Goal: Task Accomplishment & Management: Complete application form

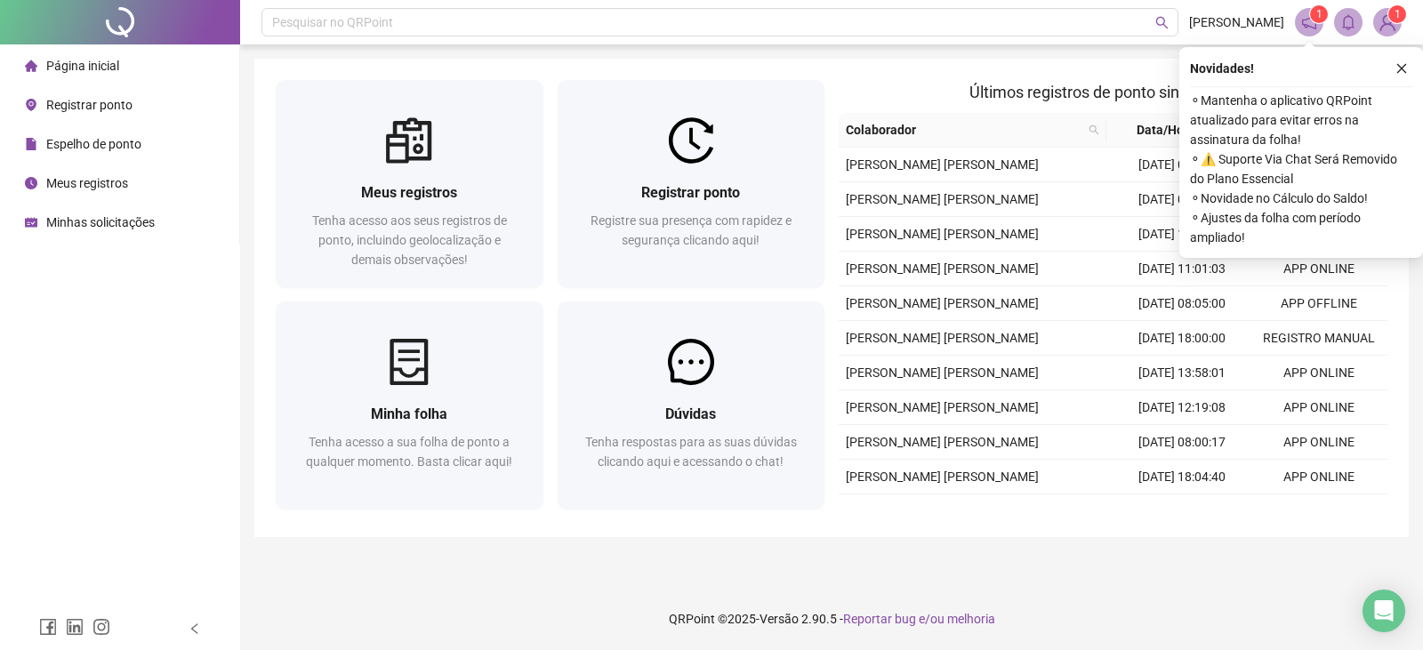
click at [117, 107] on span "Registrar ponto" at bounding box center [89, 105] width 86 height 14
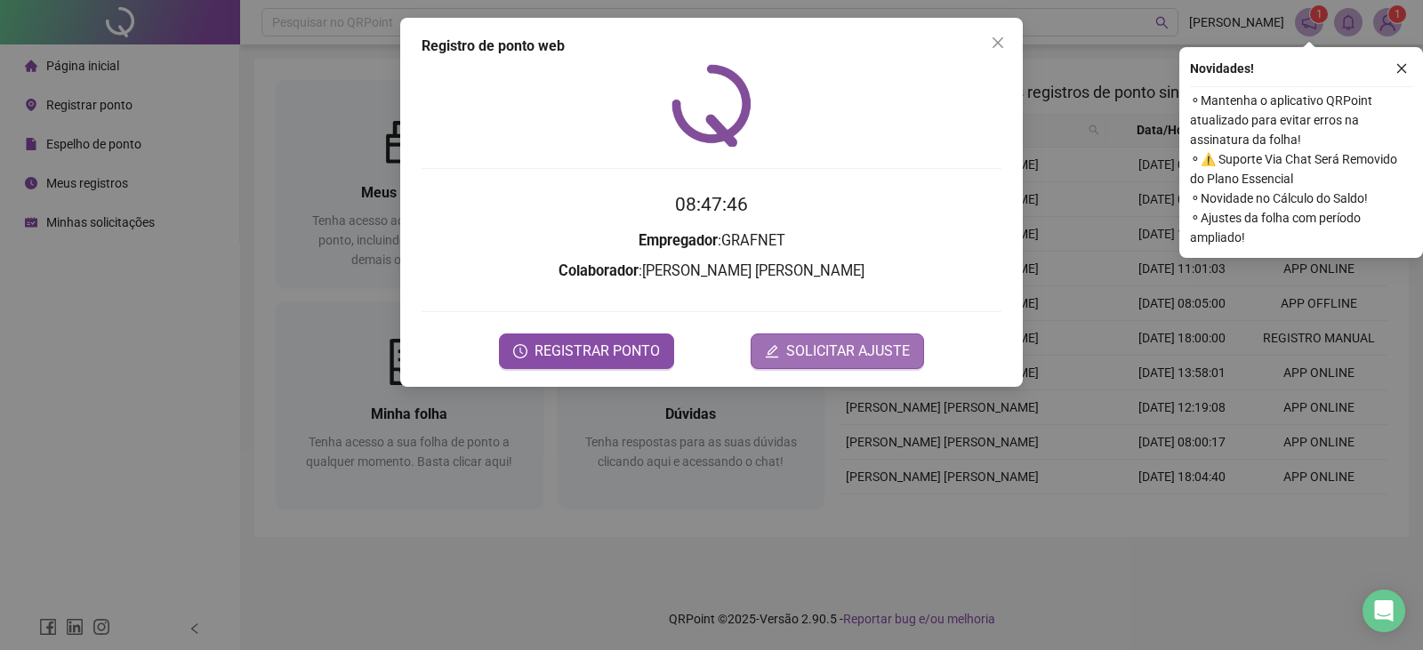
click at [885, 351] on span "SOLICITAR AJUSTE" at bounding box center [848, 351] width 124 height 21
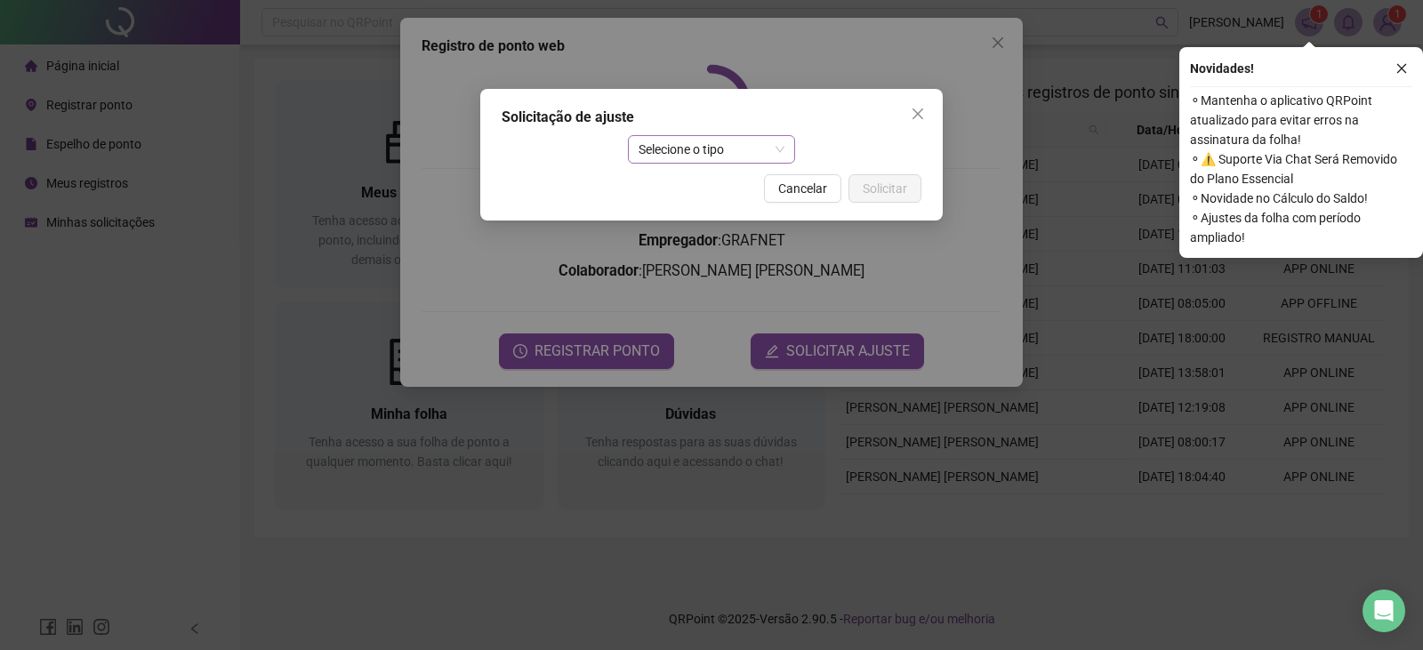
click at [707, 152] on span "Selecione o tipo" at bounding box center [712, 149] width 147 height 27
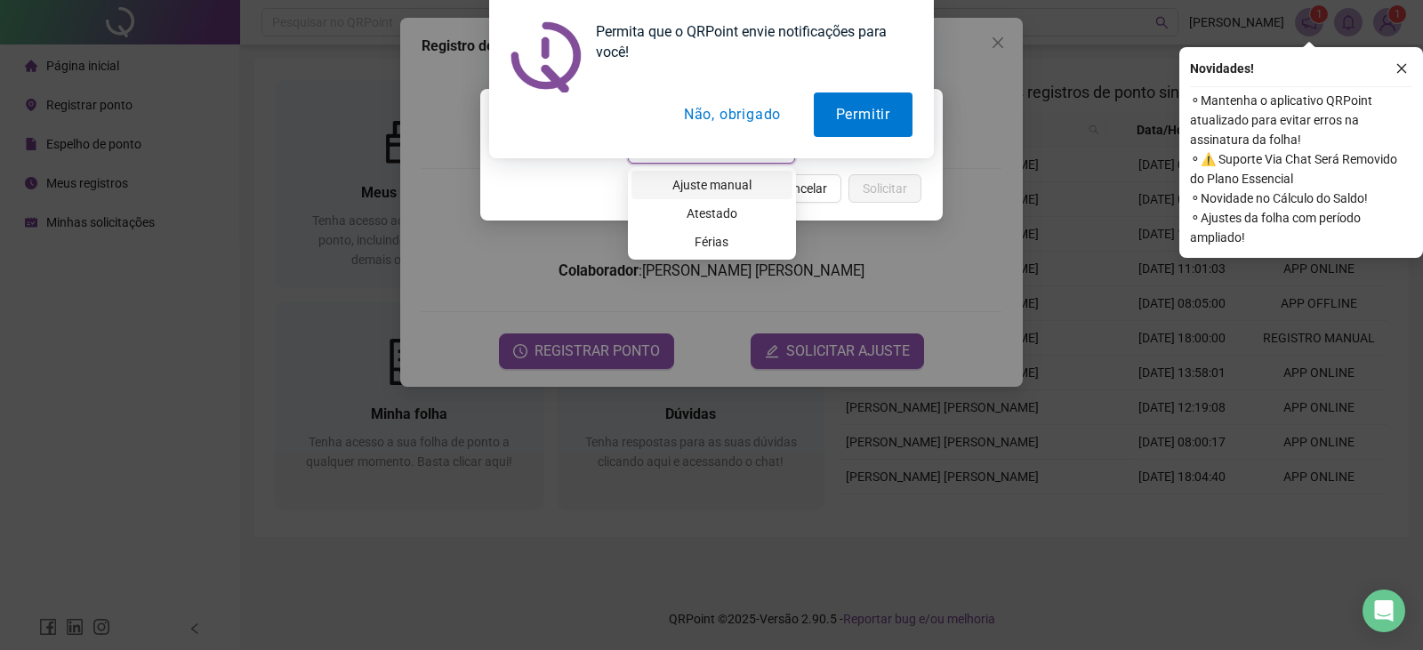
click at [722, 191] on div "Ajuste manual" at bounding box center [712, 185] width 140 height 20
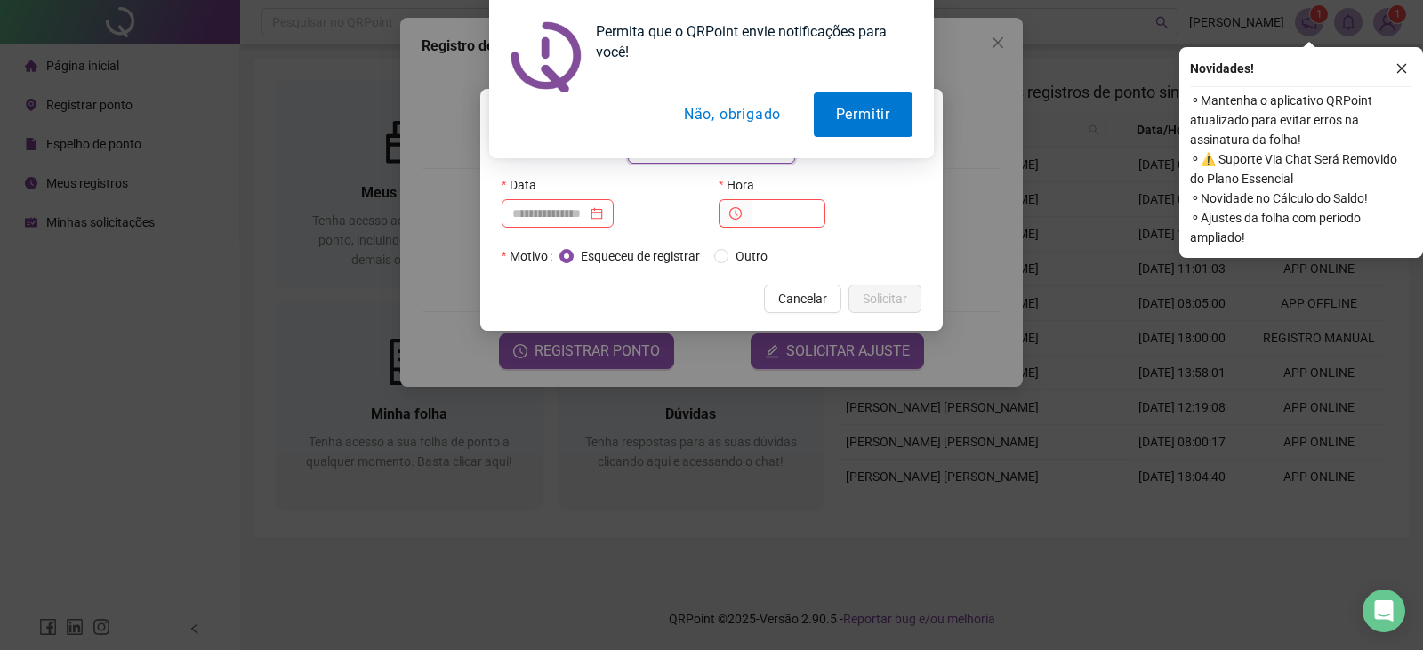
click at [721, 117] on button "Não, obrigado" at bounding box center [732, 115] width 141 height 44
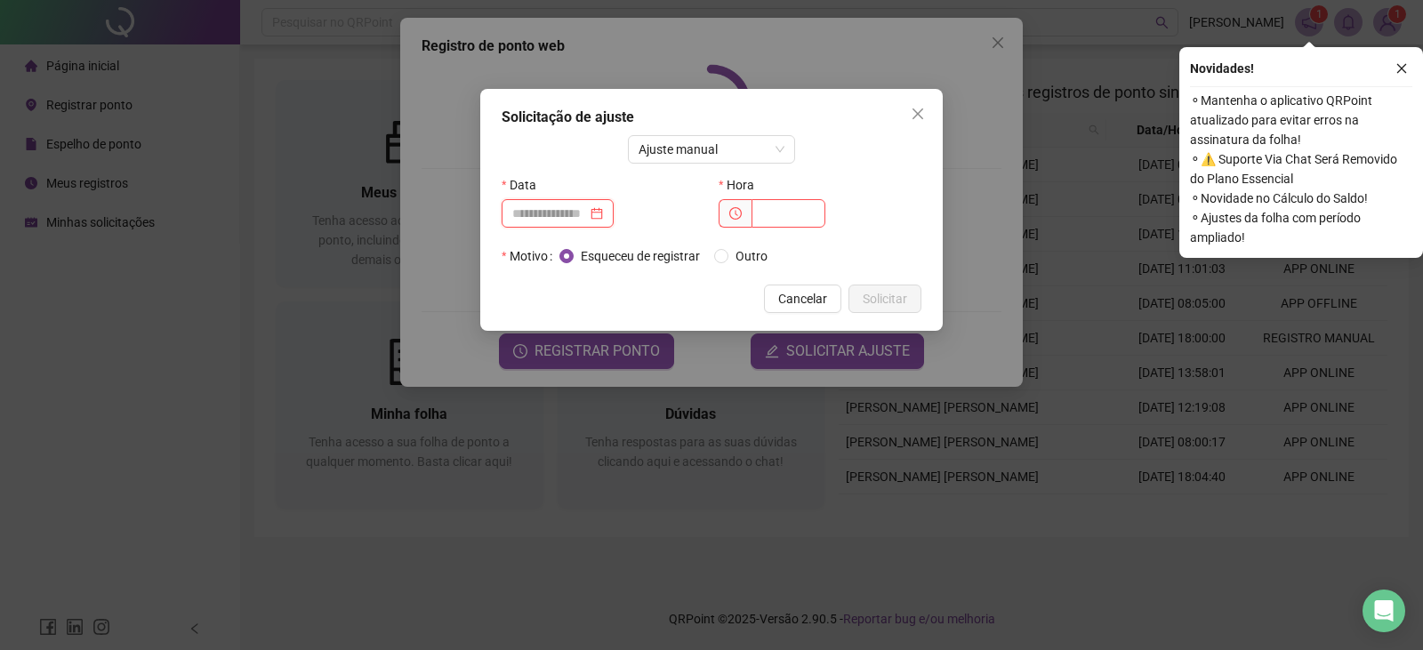
click at [587, 220] on input at bounding box center [549, 214] width 75 height 20
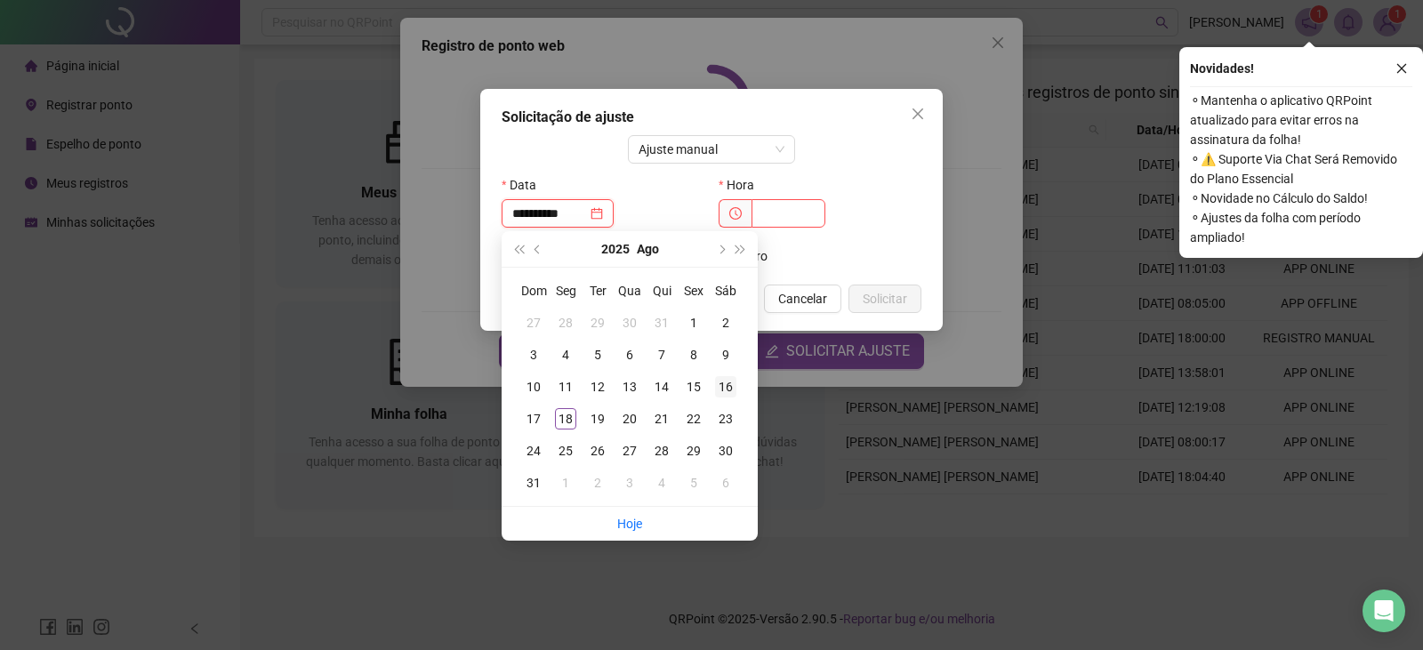
type input "**********"
click at [728, 391] on div "16" at bounding box center [725, 386] width 21 height 21
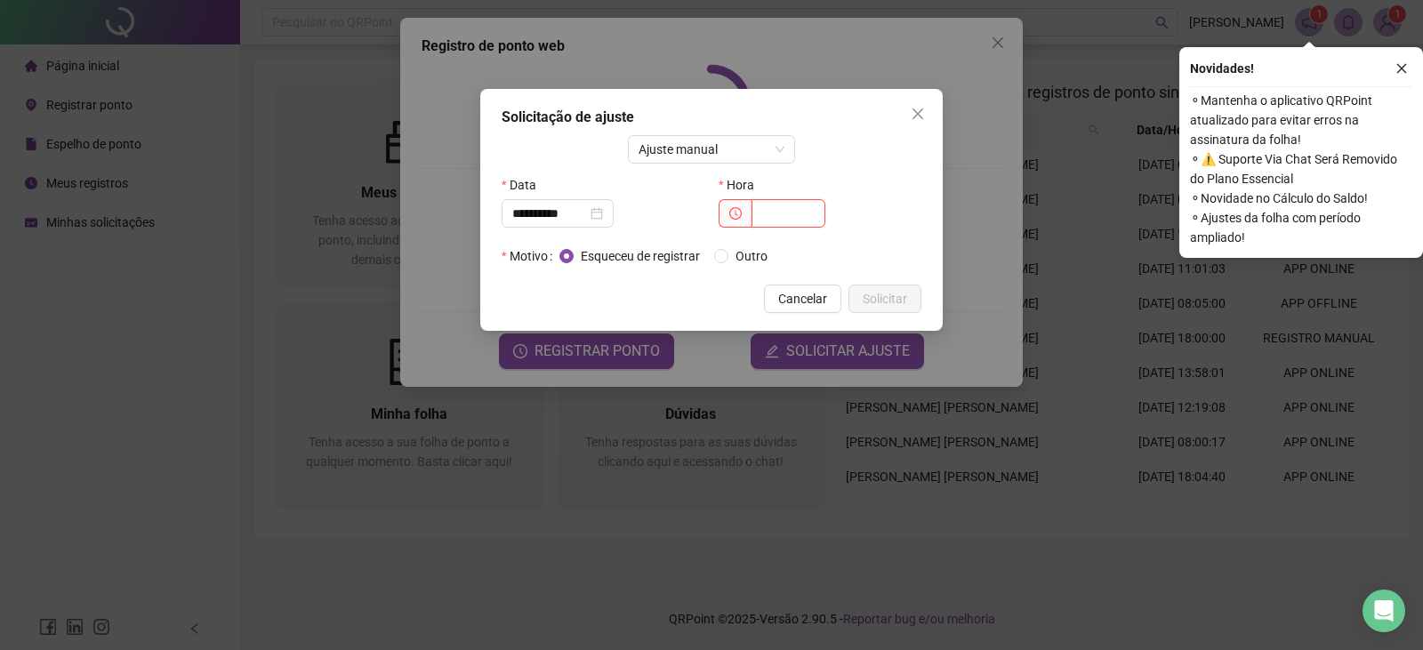
click at [776, 213] on input "text" at bounding box center [789, 213] width 74 height 28
type input "*****"
click at [897, 301] on span "Solicitar" at bounding box center [885, 299] width 44 height 20
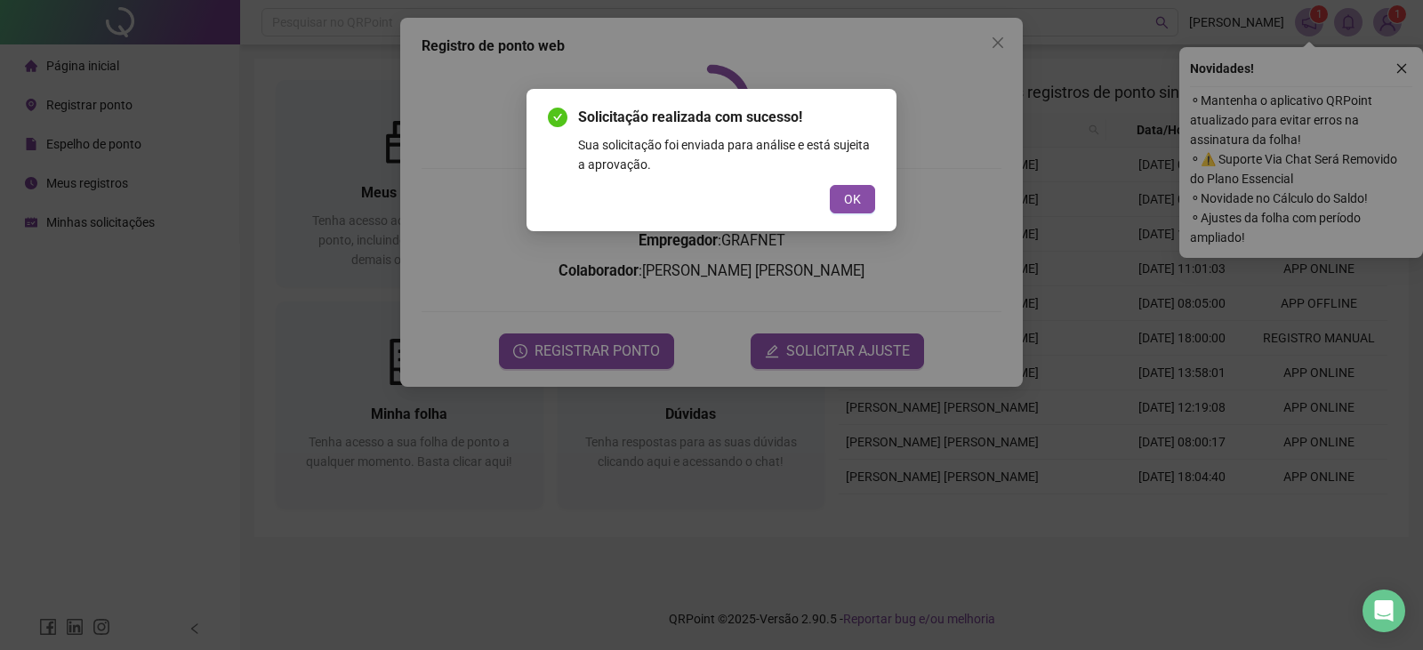
click at [835, 192] on button "OK" at bounding box center [852, 199] width 45 height 28
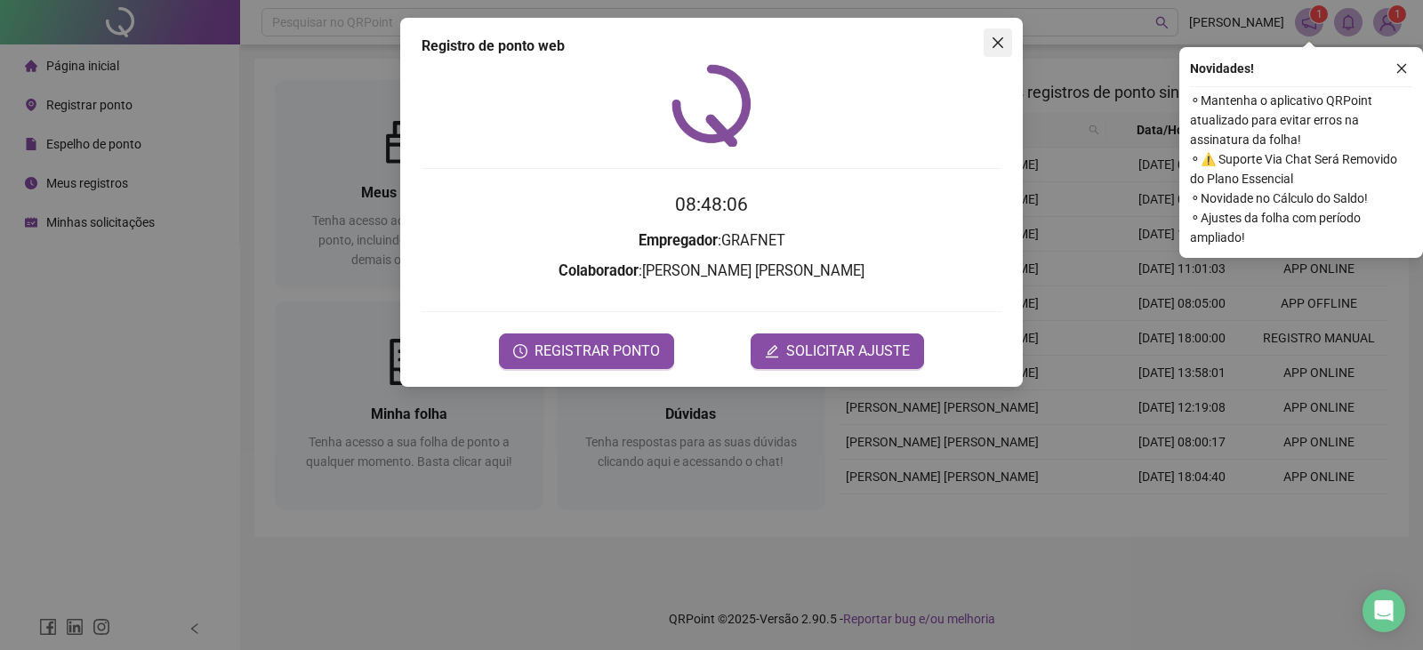
click at [995, 44] on icon "close" at bounding box center [998, 43] width 14 height 14
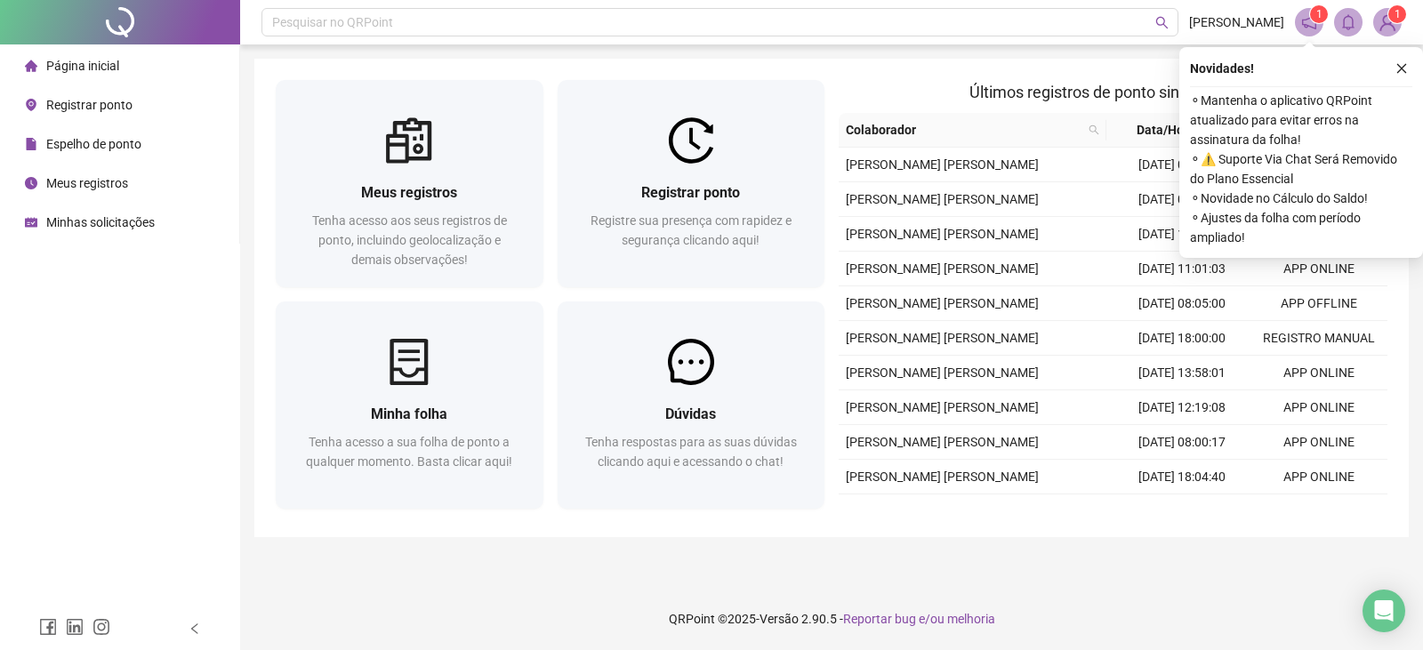
click at [101, 112] on span "Registrar ponto" at bounding box center [89, 105] width 86 height 14
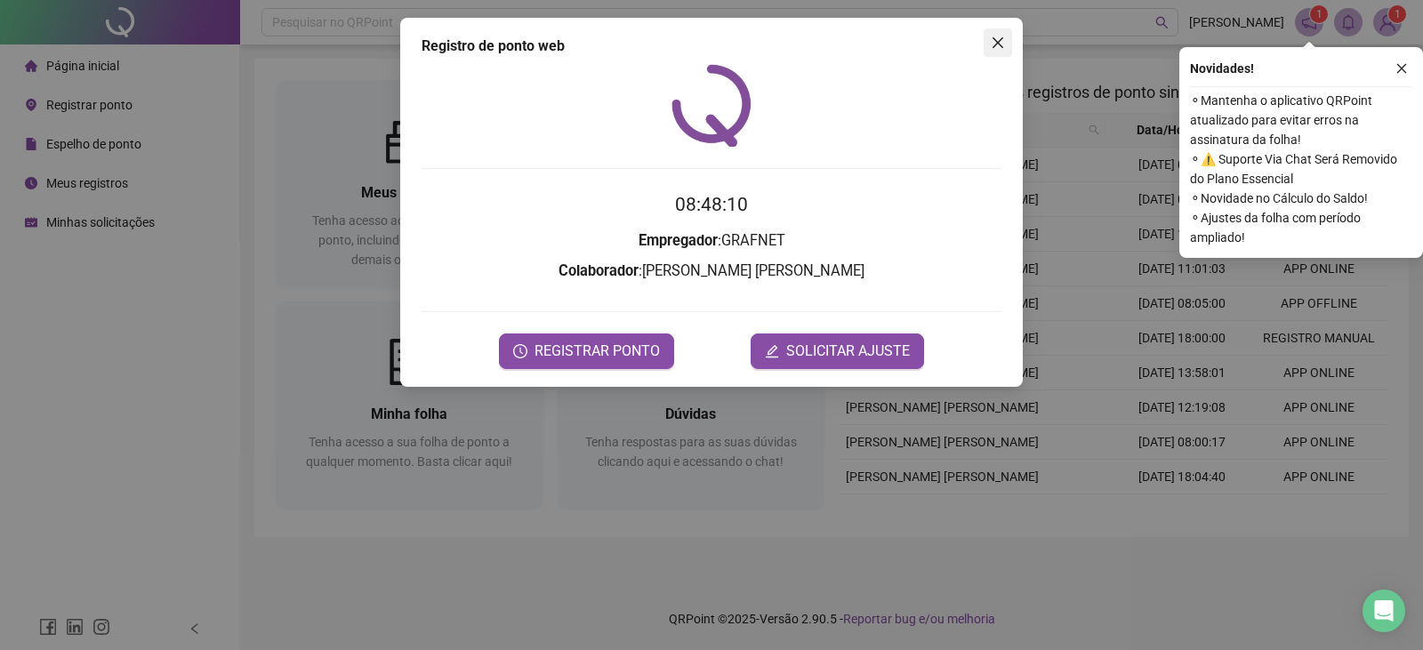
click at [993, 42] on icon "close" at bounding box center [998, 43] width 14 height 14
